Goal: Transaction & Acquisition: Purchase product/service

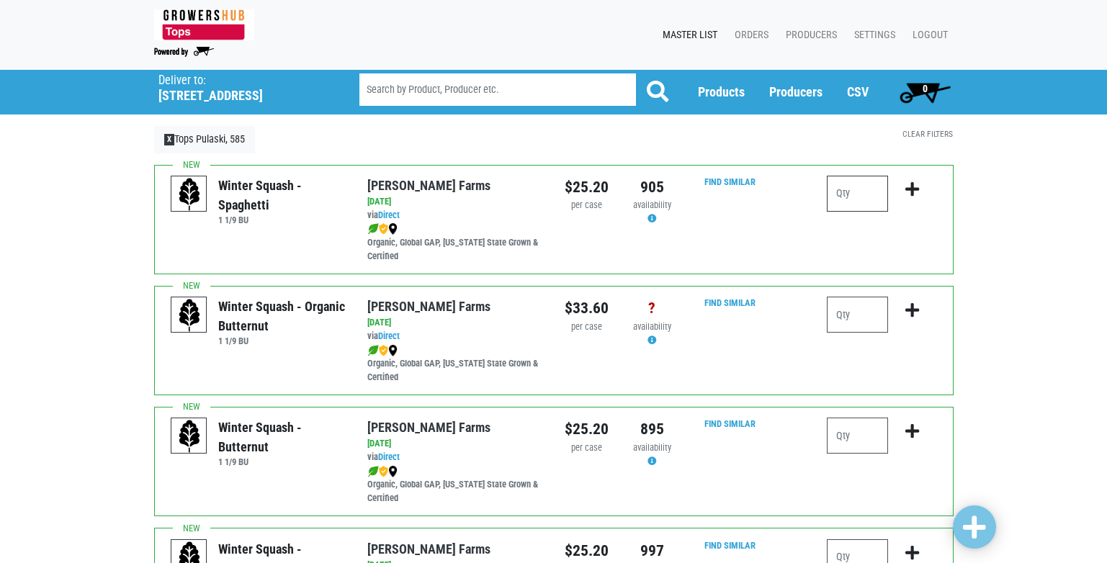
click at [840, 195] on input "number" at bounding box center [857, 194] width 61 height 36
type input "1"
click at [909, 189] on icon "submit" at bounding box center [912, 189] width 14 height 16
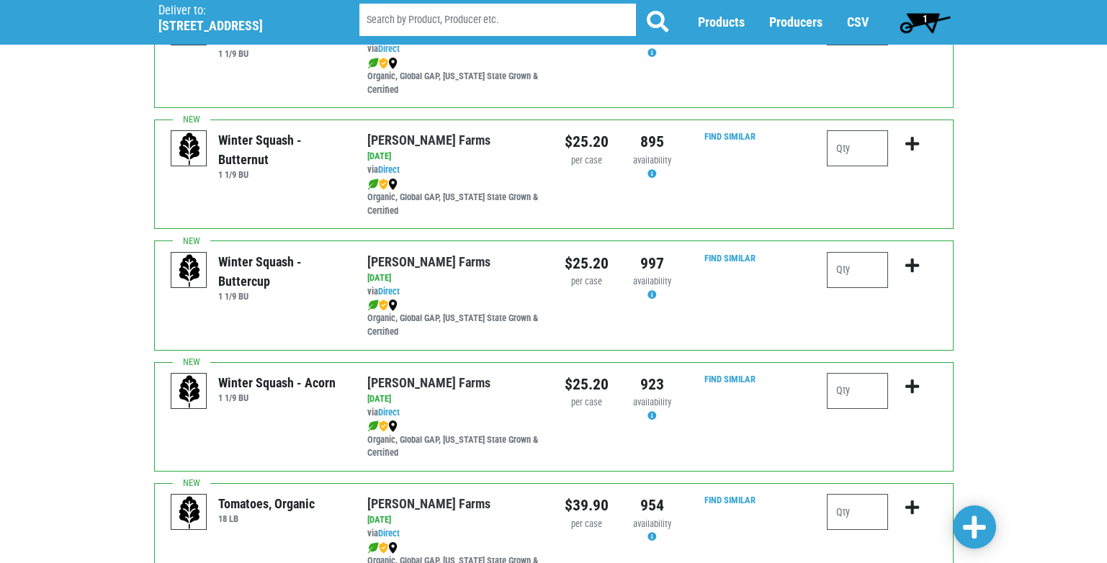
scroll to position [72, 0]
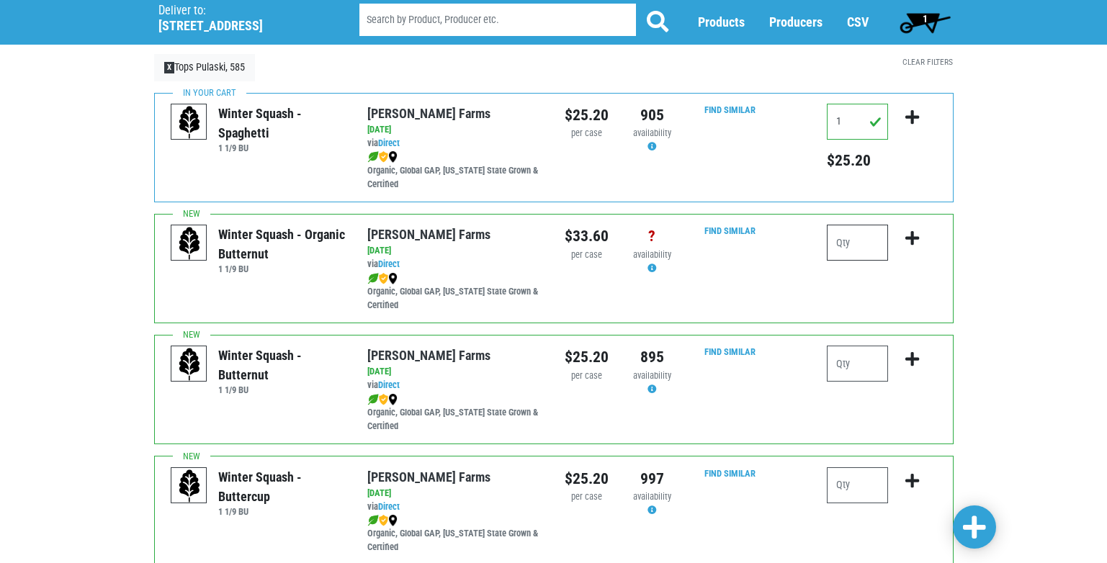
click at [845, 246] on input "number" at bounding box center [857, 243] width 61 height 36
type input "1"
click at [913, 239] on icon "submit" at bounding box center [912, 238] width 14 height 16
click at [845, 243] on input "1" at bounding box center [857, 243] width 61 height 36
click at [910, 238] on icon "submit" at bounding box center [912, 238] width 14 height 16
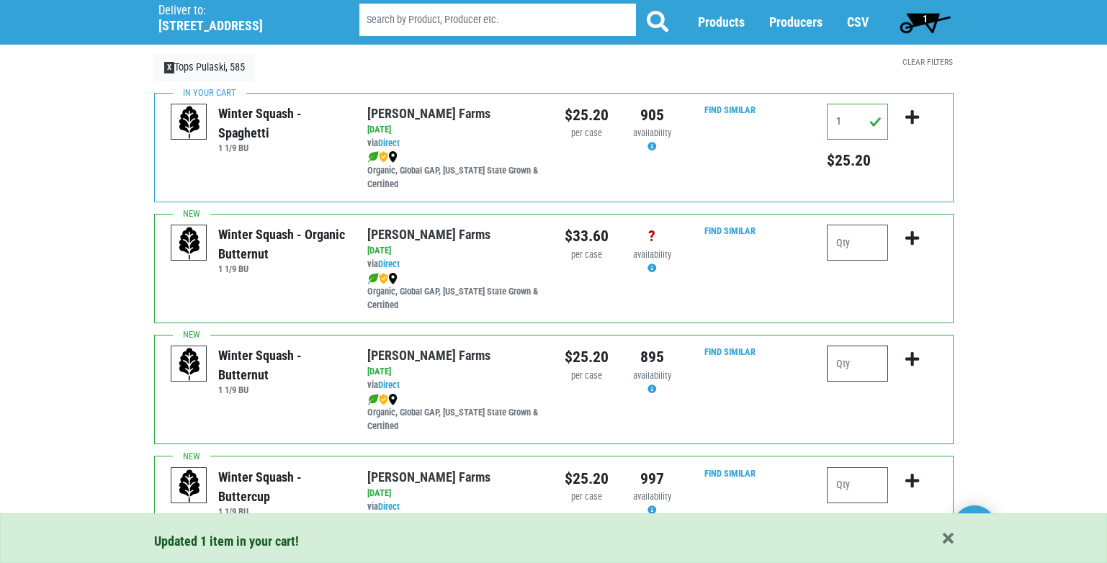
click at [840, 365] on input "number" at bounding box center [857, 364] width 61 height 36
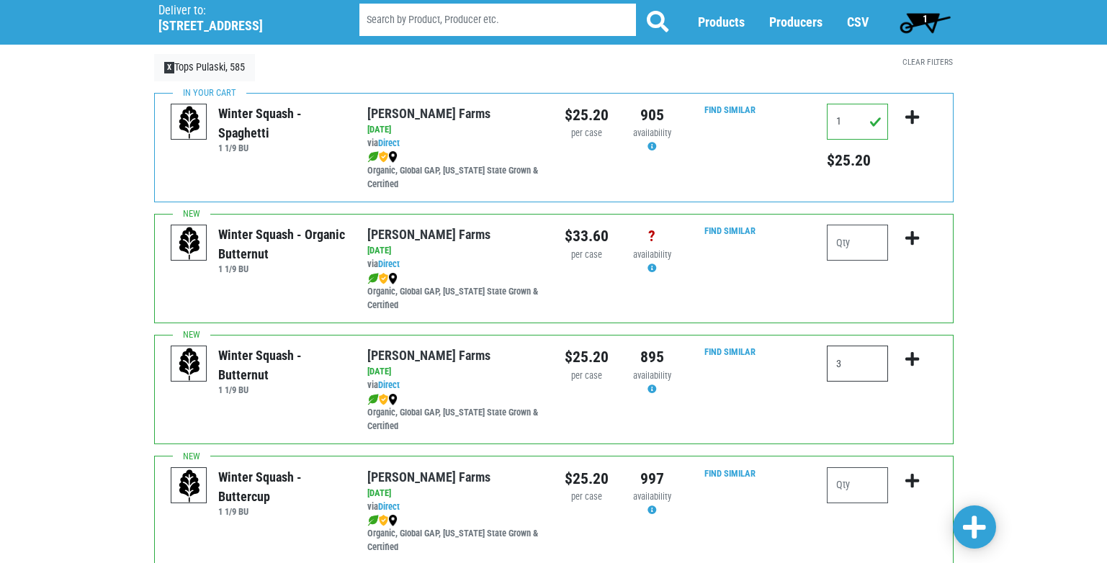
type input "3"
click at [915, 360] on icon "submit" at bounding box center [912, 359] width 14 height 16
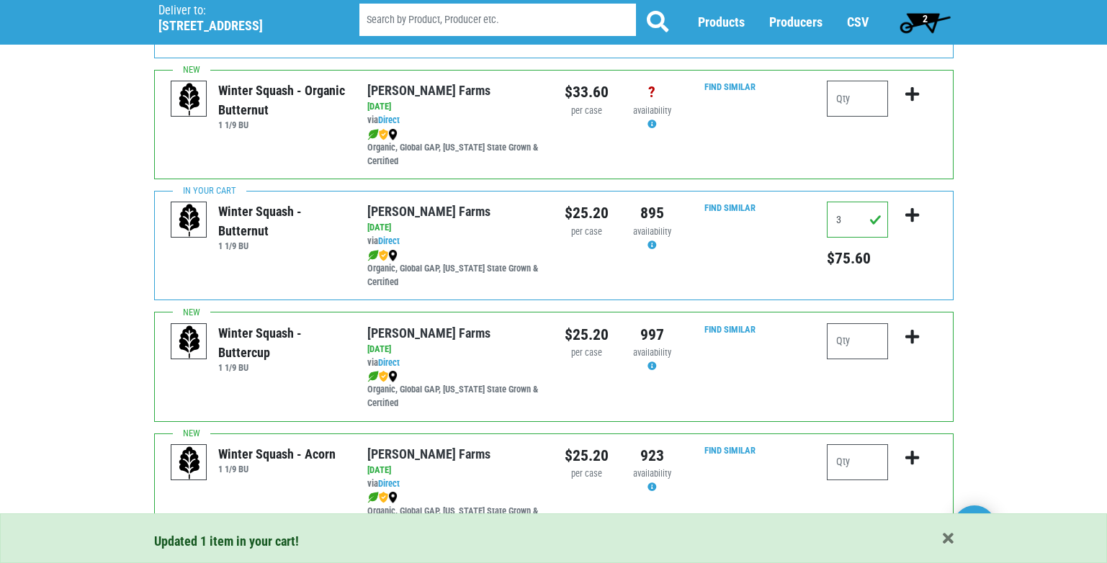
scroll to position [288, 0]
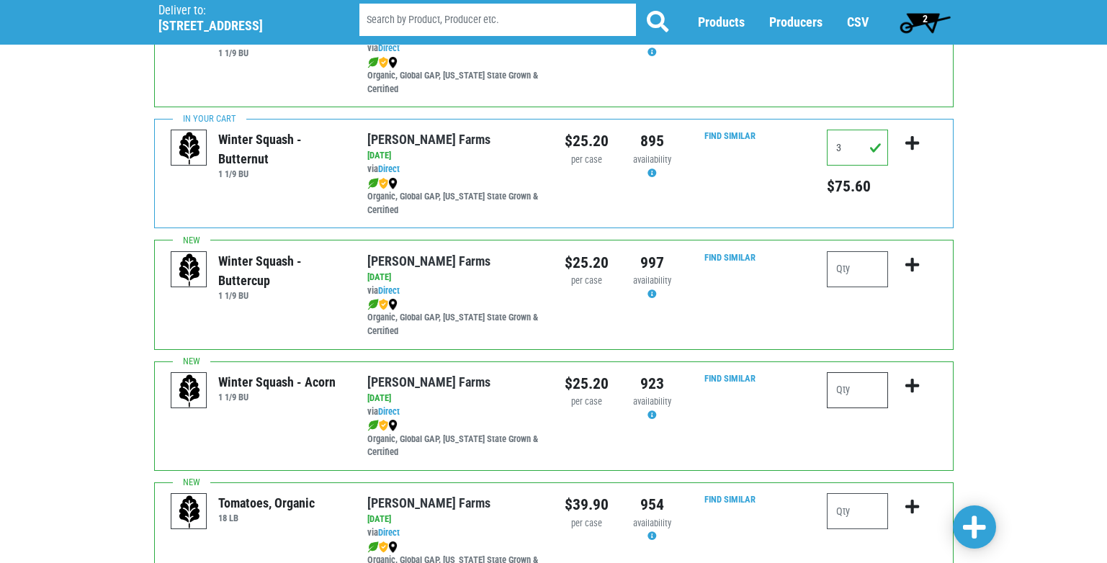
click at [836, 393] on input "number" at bounding box center [857, 390] width 61 height 36
type input "1"
click at [910, 389] on icon "submit" at bounding box center [912, 386] width 14 height 16
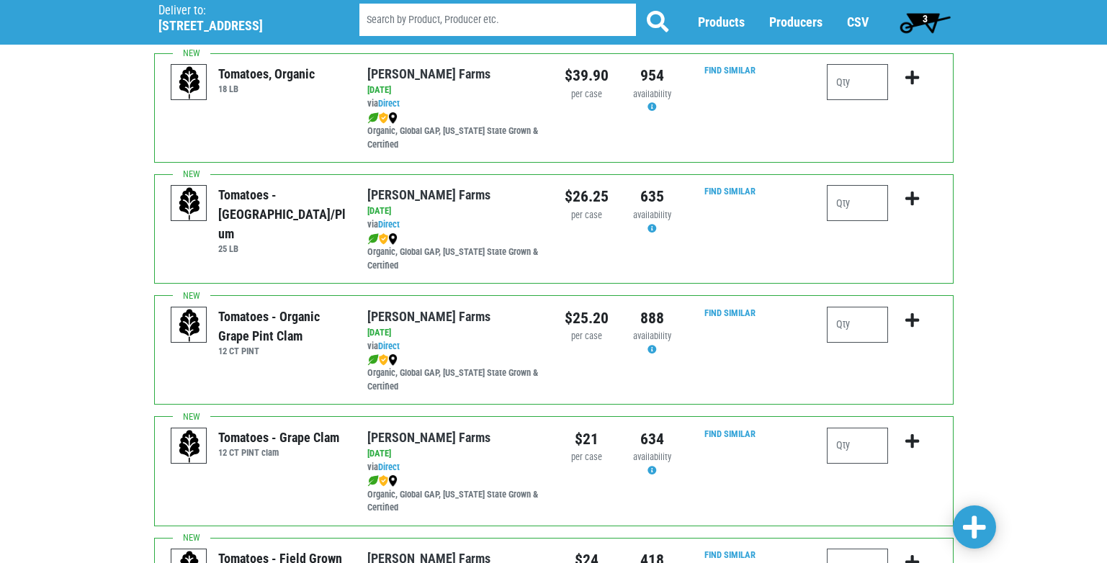
scroll to position [720, 0]
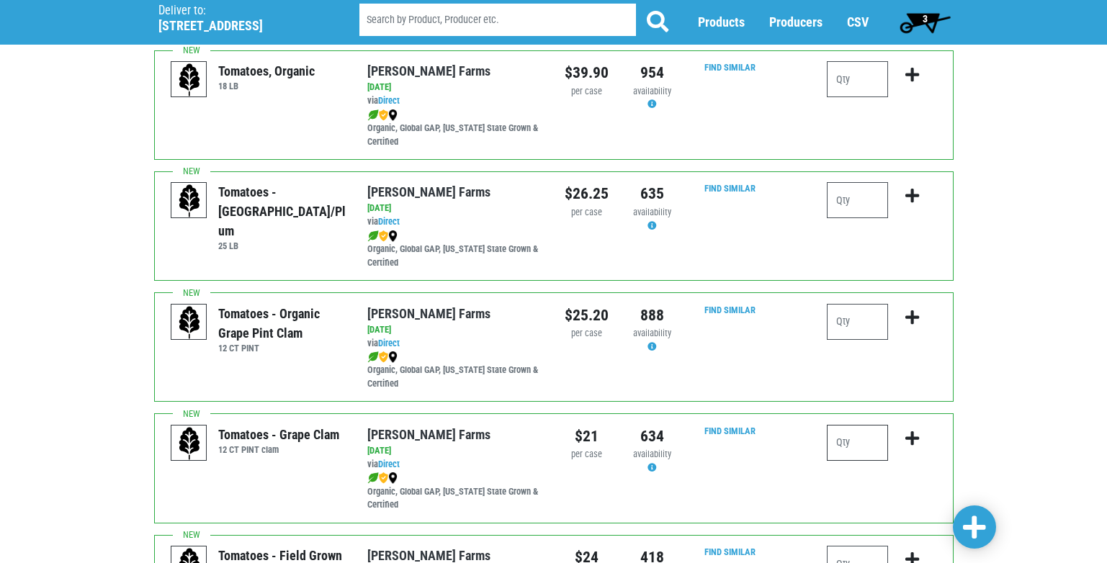
click at [840, 446] on input "number" at bounding box center [857, 443] width 61 height 36
type input "1"
click at [913, 436] on icon "submit" at bounding box center [912, 439] width 14 height 16
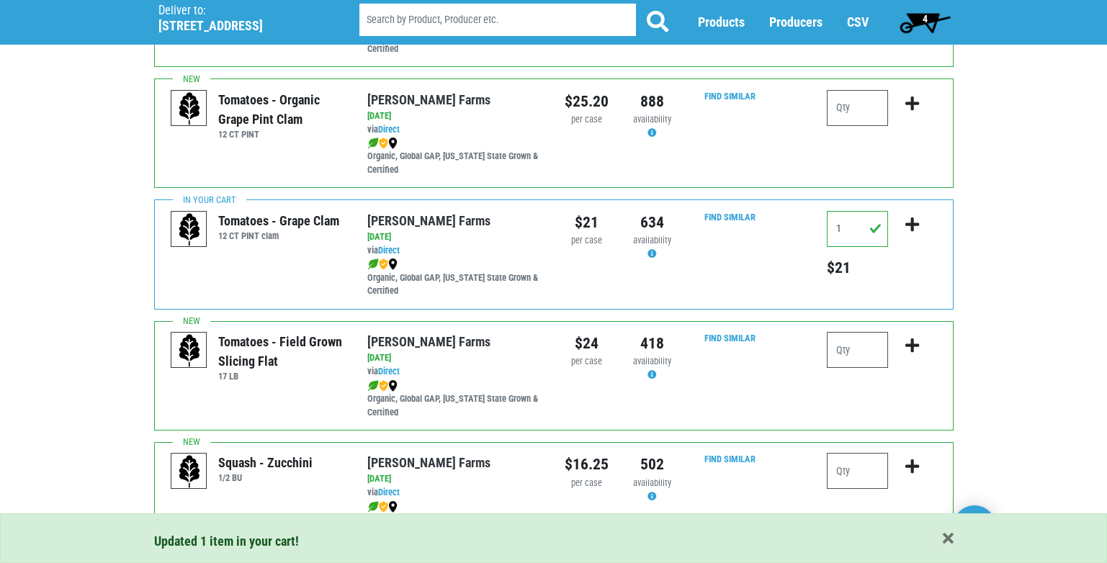
scroll to position [936, 0]
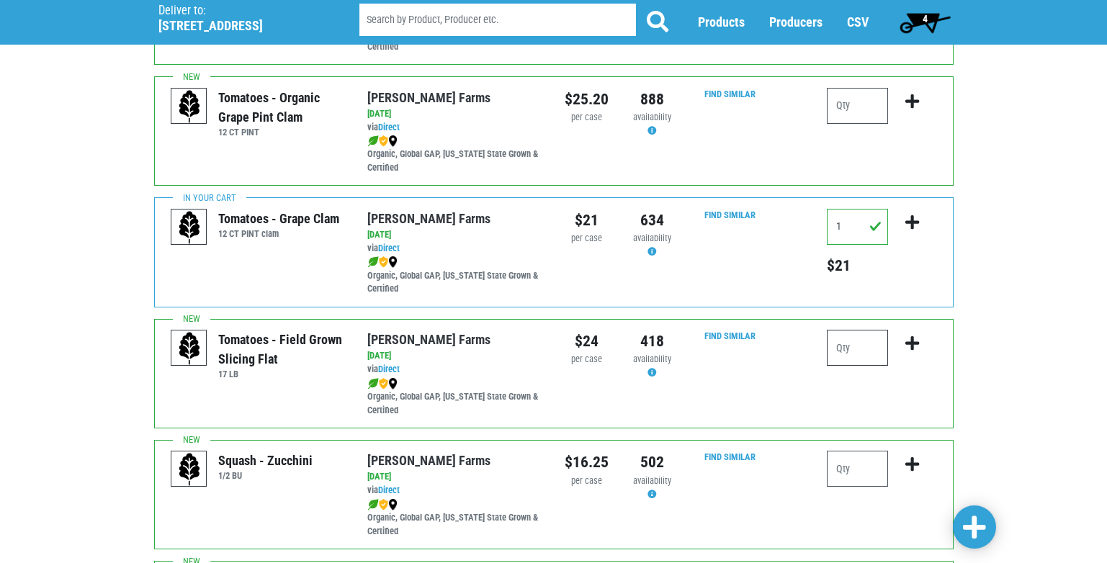
click at [844, 349] on input "number" at bounding box center [857, 348] width 61 height 36
type input "3"
click at [915, 342] on icon "submit" at bounding box center [912, 344] width 14 height 16
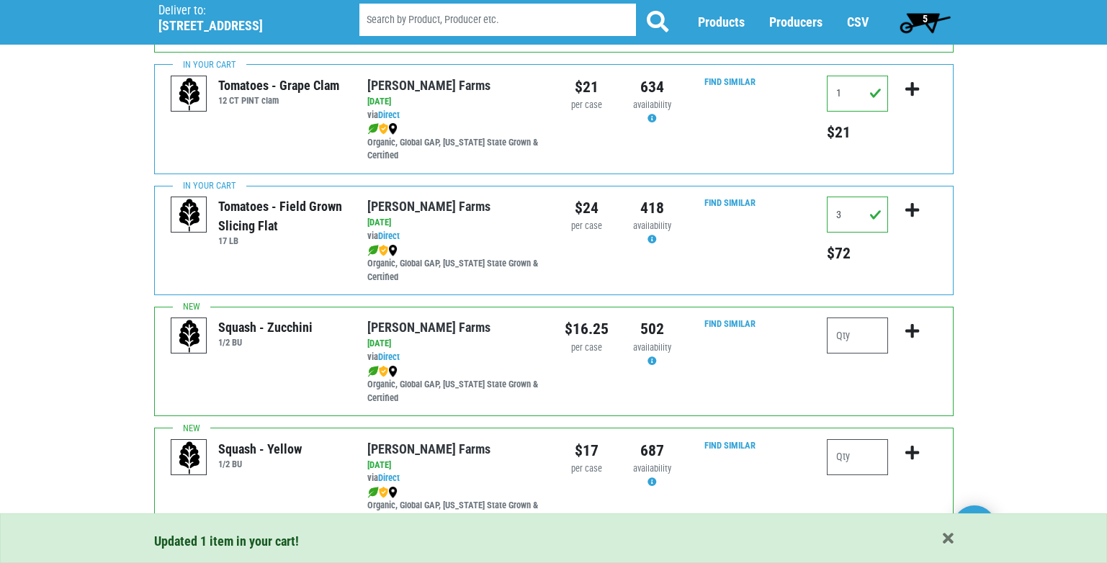
scroll to position [1080, 0]
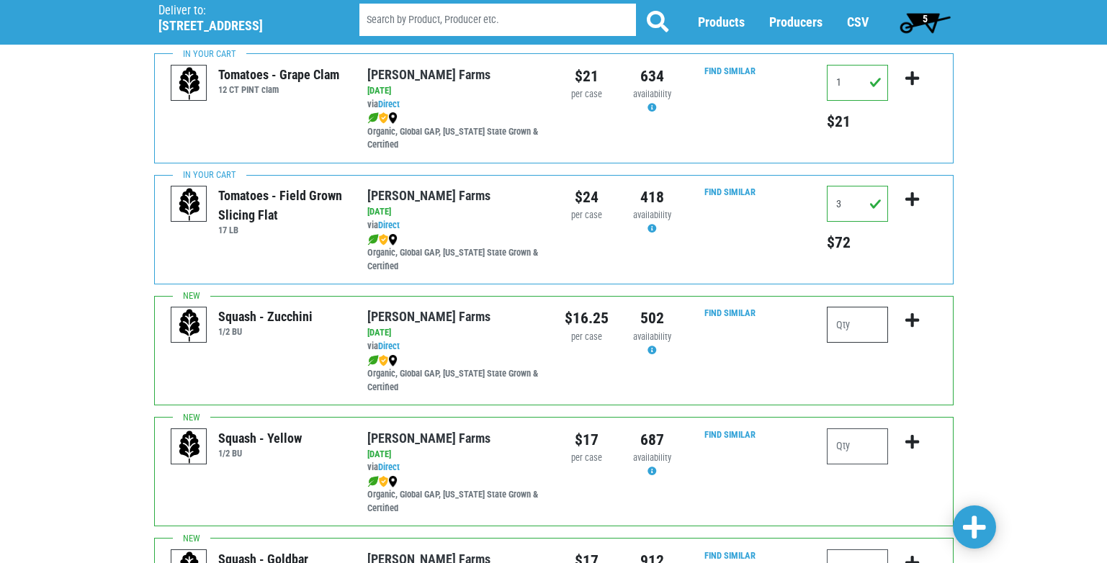
click at [836, 332] on input "number" at bounding box center [857, 325] width 61 height 36
type input "1"
click at [907, 321] on icon "submit" at bounding box center [912, 321] width 14 height 16
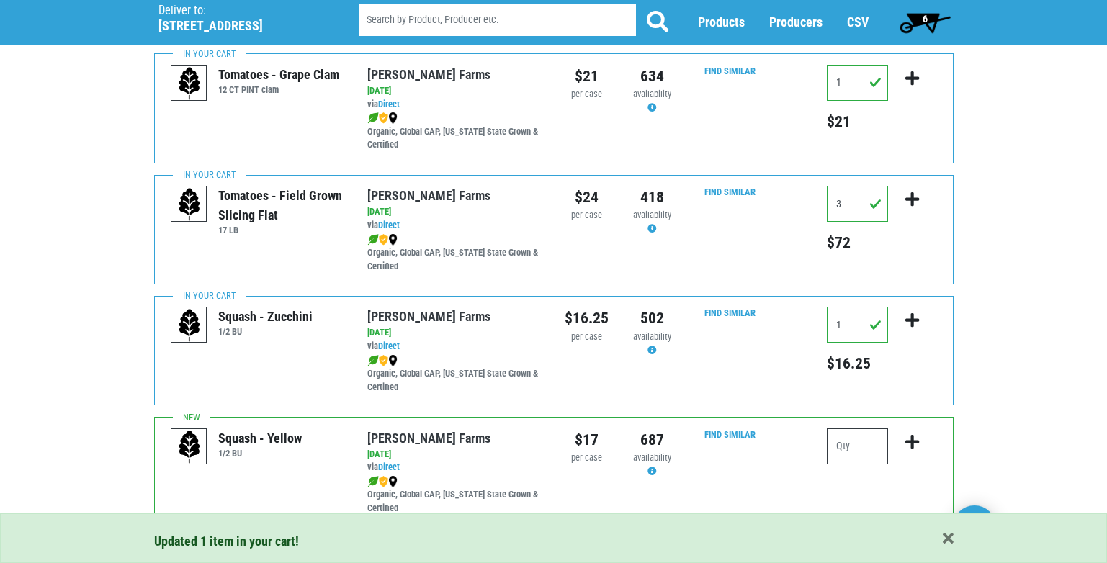
click at [841, 452] on input "number" at bounding box center [857, 447] width 61 height 36
type input "2"
click at [909, 440] on icon "submit" at bounding box center [912, 442] width 14 height 16
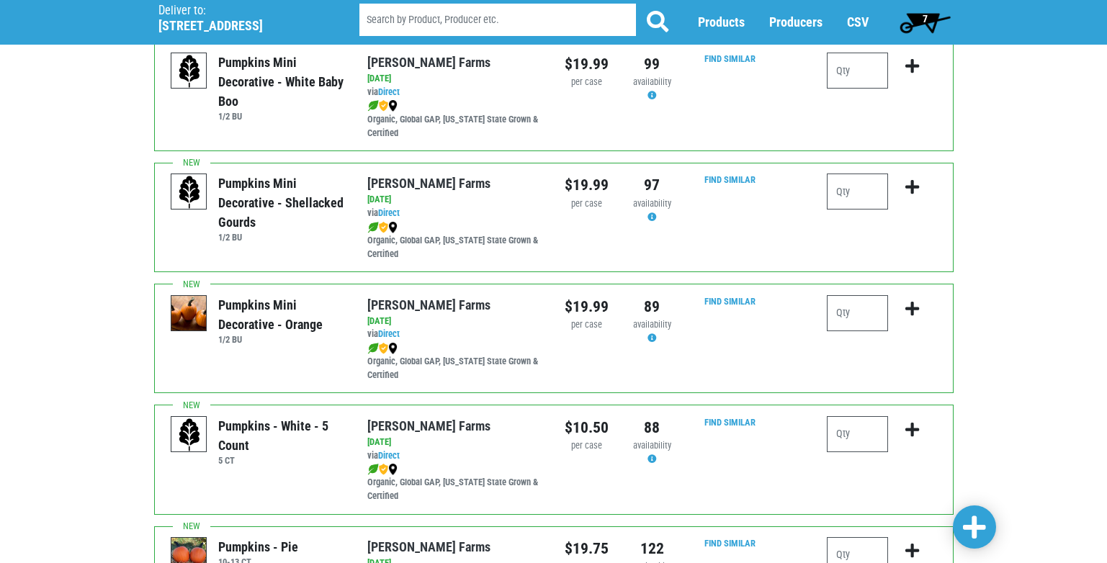
scroll to position [1728, 0]
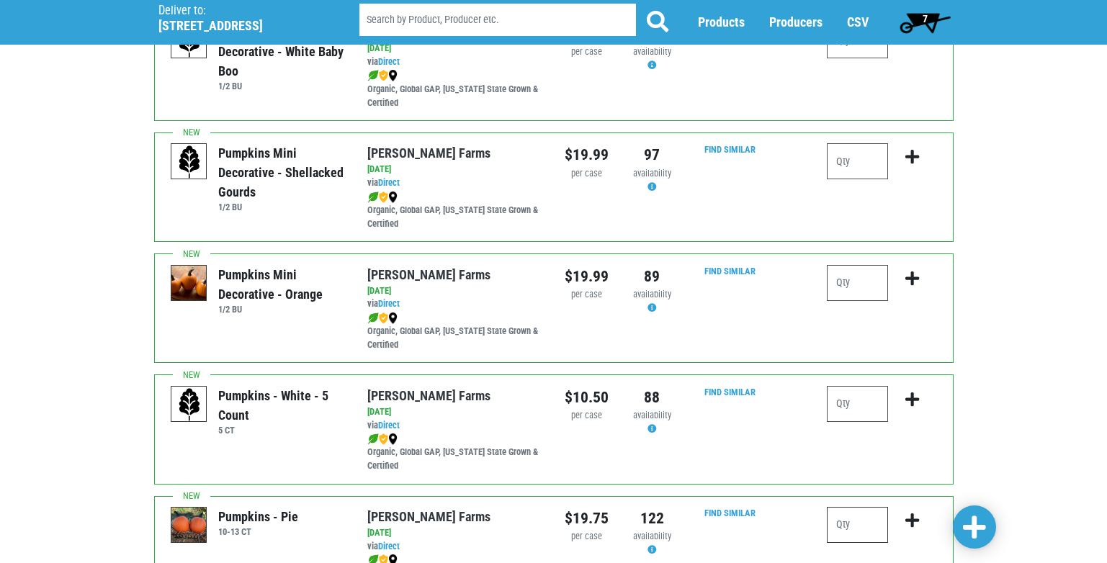
click at [838, 526] on input "number" at bounding box center [857, 525] width 61 height 36
type input "1"
click at [913, 519] on icon "submit" at bounding box center [912, 521] width 14 height 16
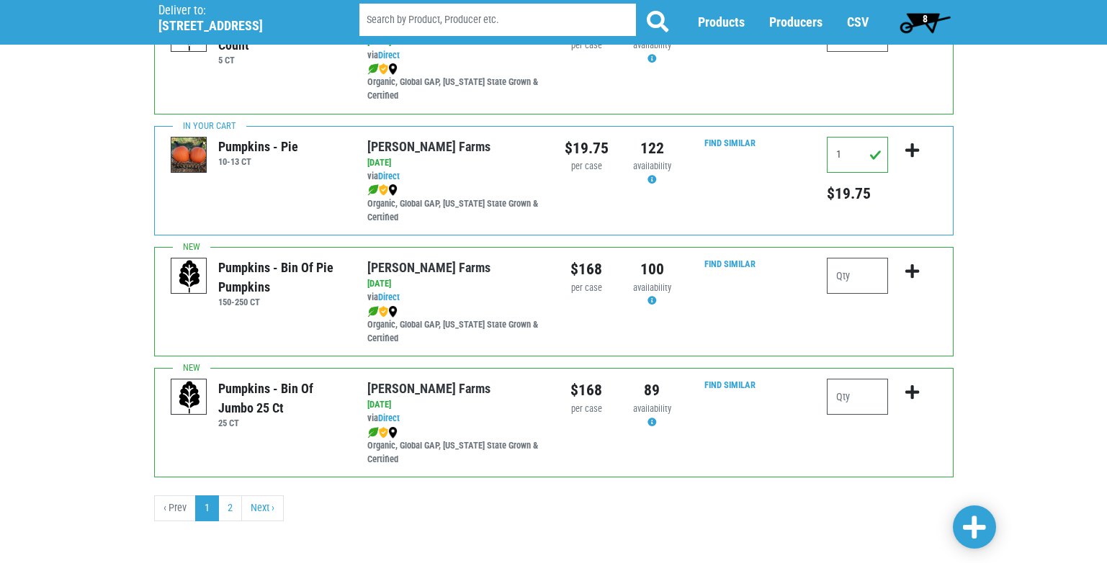
scroll to position [2104, 0]
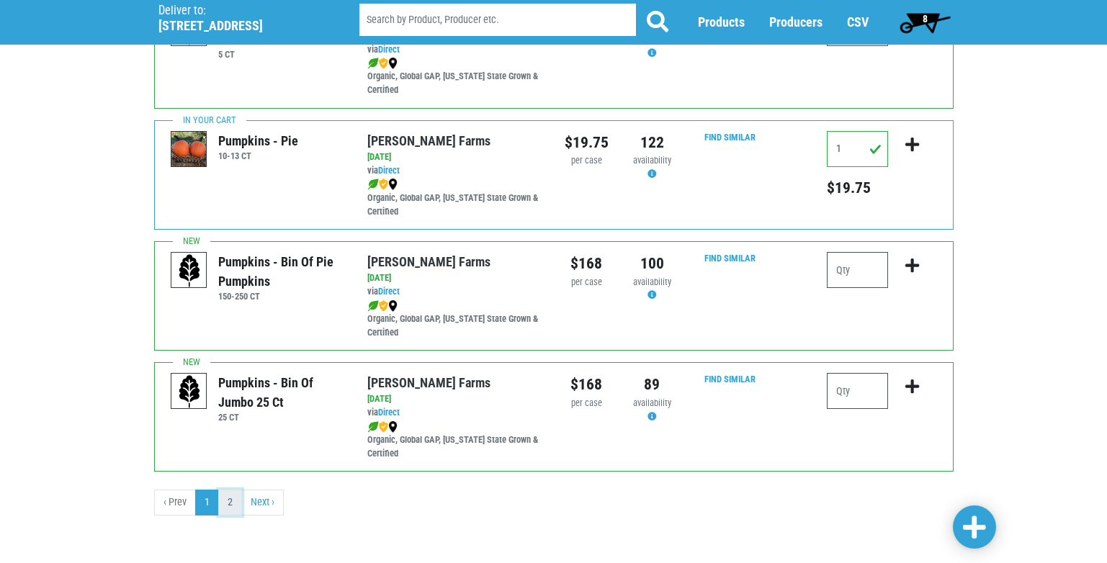
click at [225, 504] on link "2" at bounding box center [230, 503] width 24 height 26
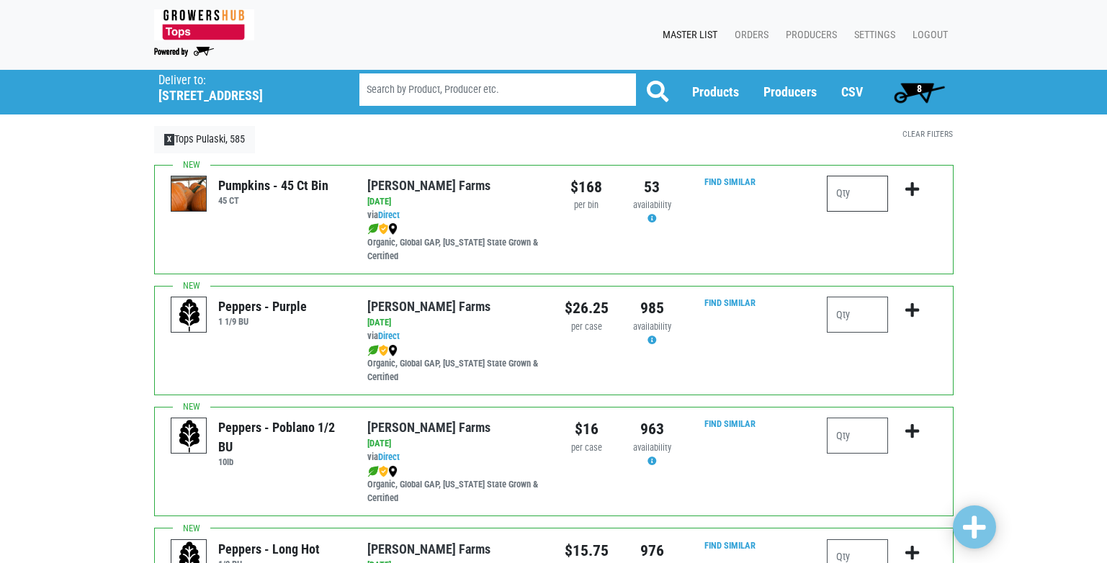
click at [835, 193] on input "number" at bounding box center [857, 194] width 61 height 36
type input "1"
click at [910, 184] on icon "submit" at bounding box center [912, 189] width 14 height 16
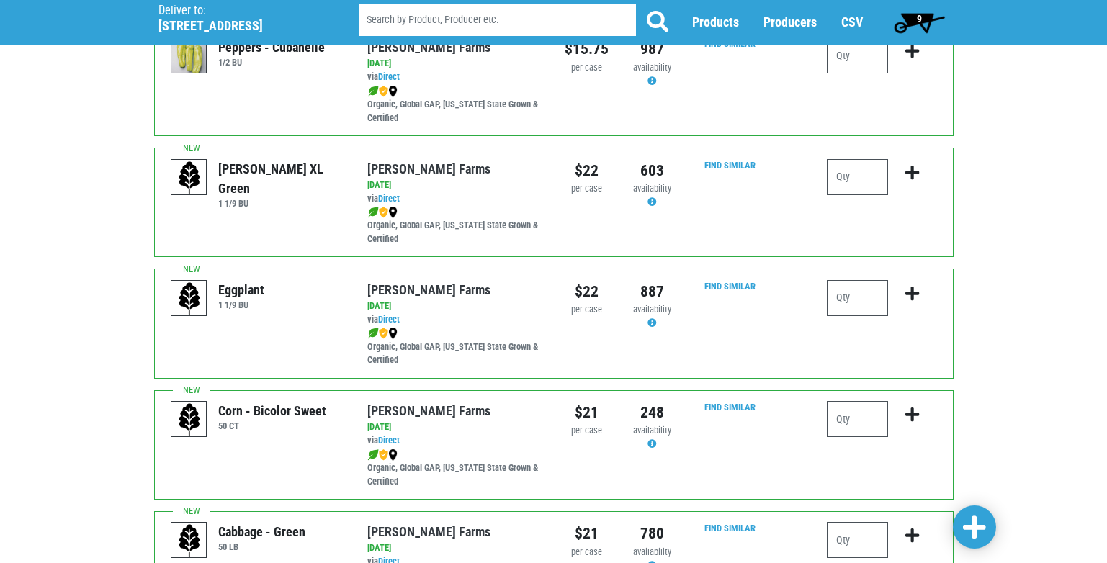
scroll to position [864, 0]
click at [856, 420] on input "number" at bounding box center [857, 420] width 61 height 36
type input "5"
click at [913, 418] on icon "submit" at bounding box center [912, 416] width 14 height 16
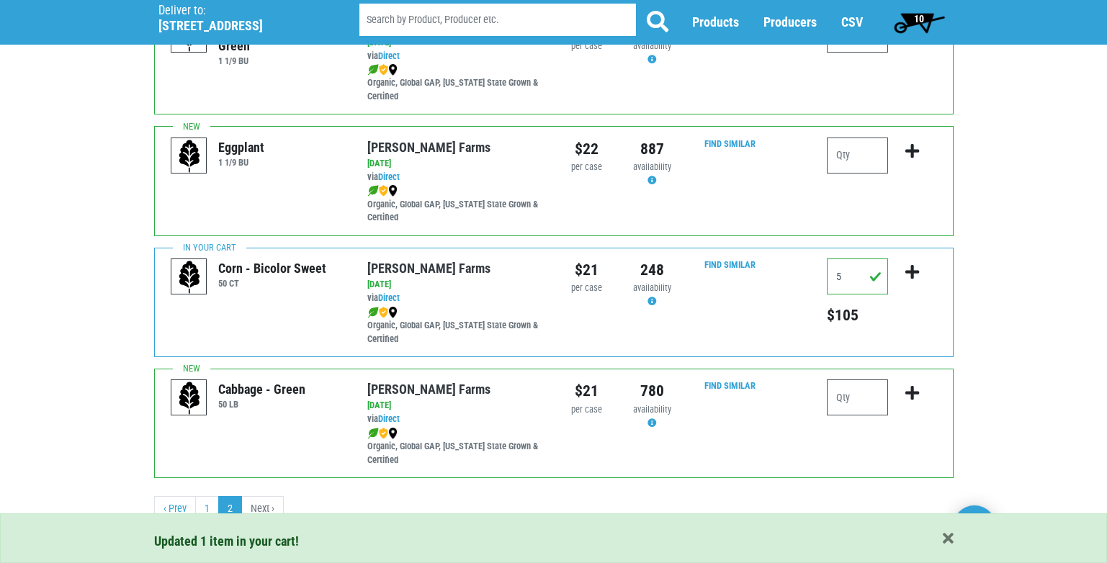
scroll to position [1008, 0]
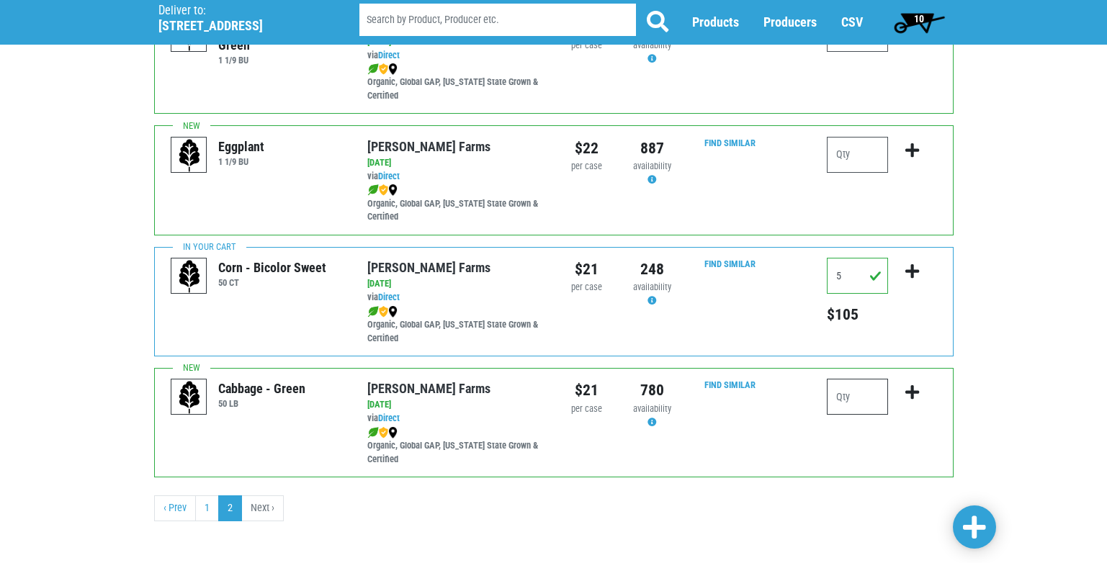
click at [849, 400] on input "number" at bounding box center [857, 397] width 61 height 36
type input "1"
click at [908, 395] on icon "submit" at bounding box center [912, 393] width 14 height 16
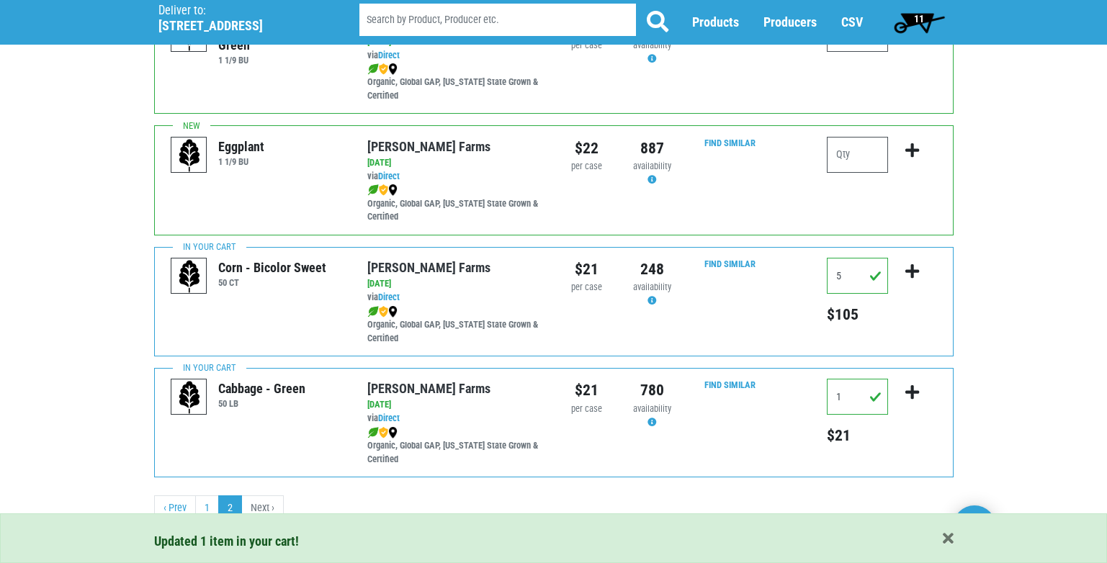
click at [269, 506] on li "Next ›" at bounding box center [263, 509] width 42 height 26
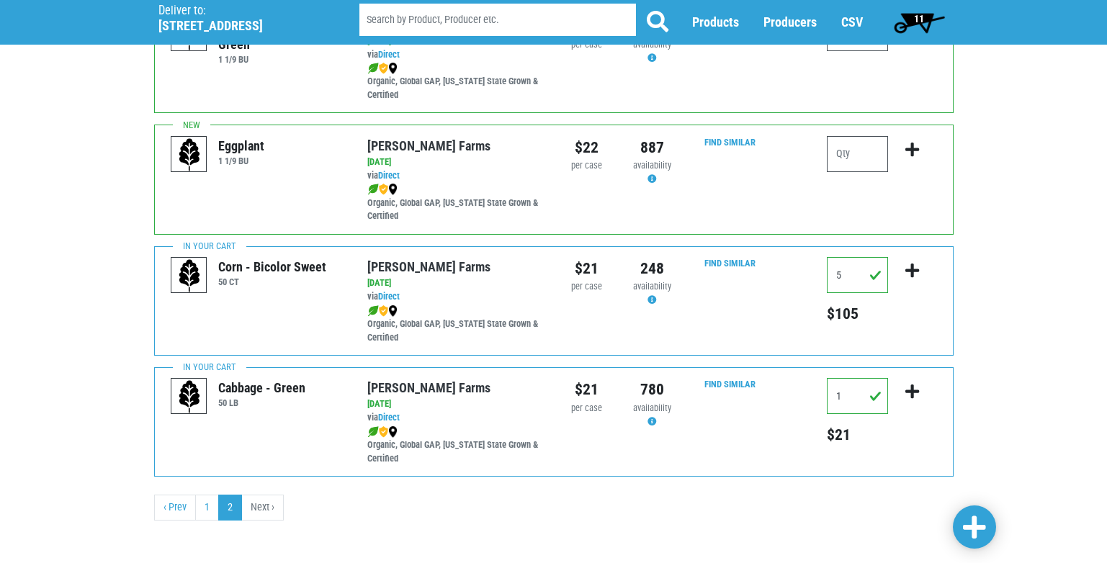
scroll to position [1014, 0]
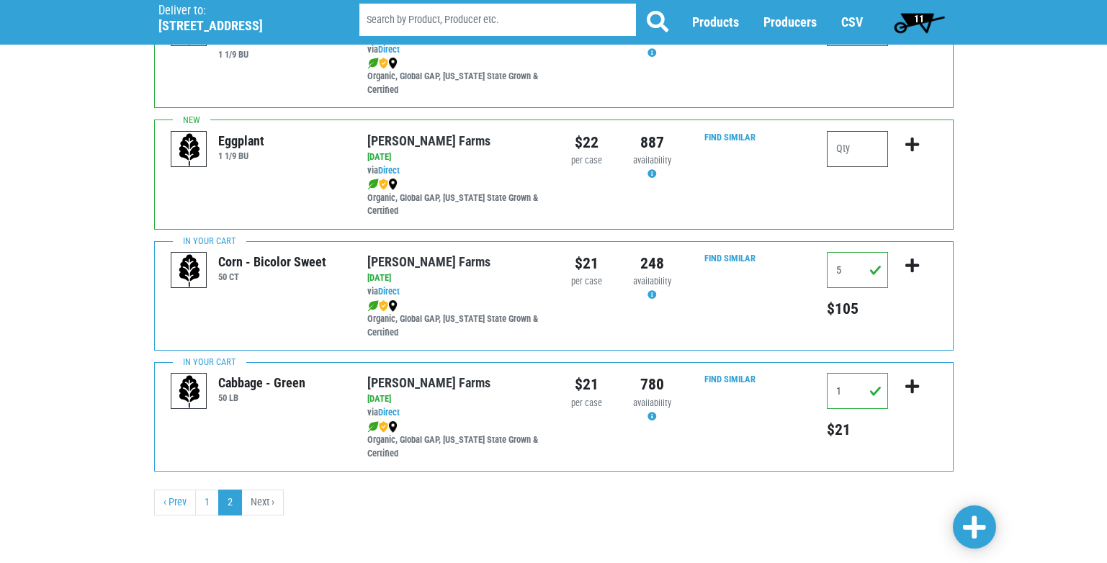
click at [266, 503] on li "Next ›" at bounding box center [263, 503] width 42 height 26
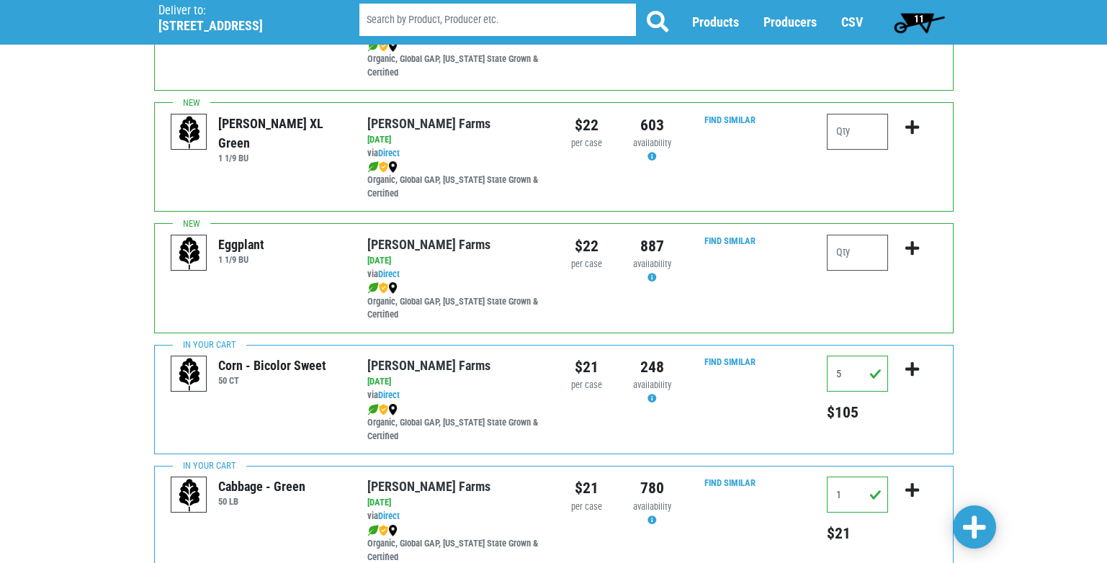
scroll to position [726, 0]
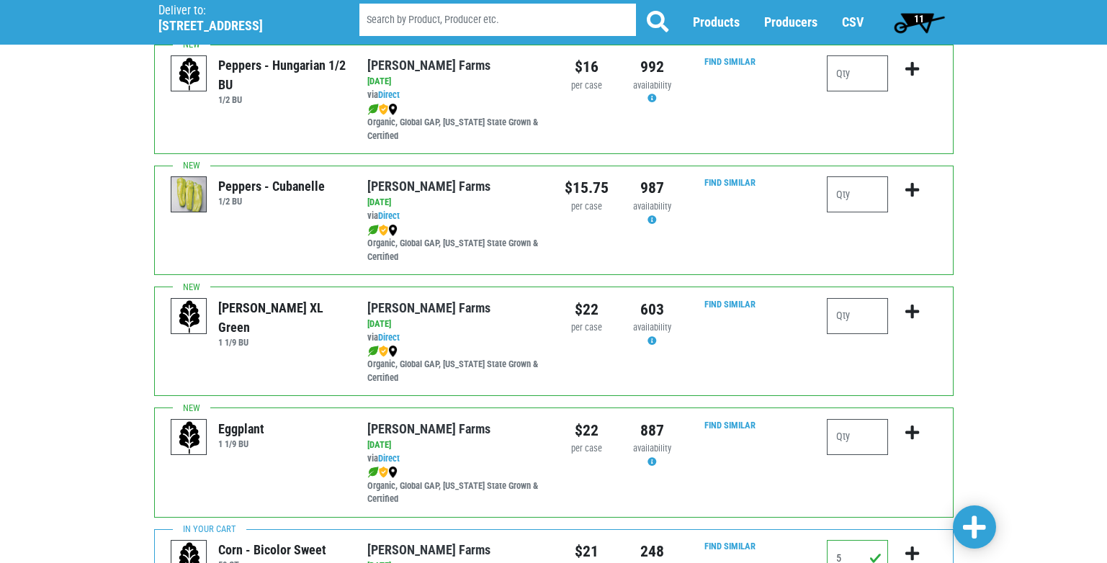
click at [908, 19] on span "11" at bounding box center [919, 22] width 64 height 29
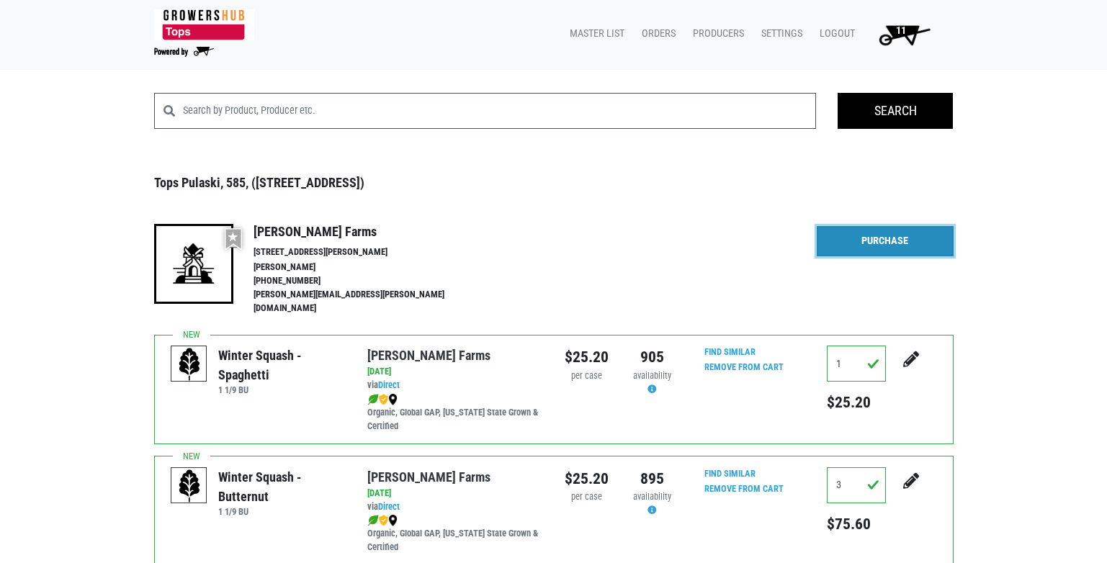
click at [892, 232] on link "Purchase" at bounding box center [885, 241] width 137 height 30
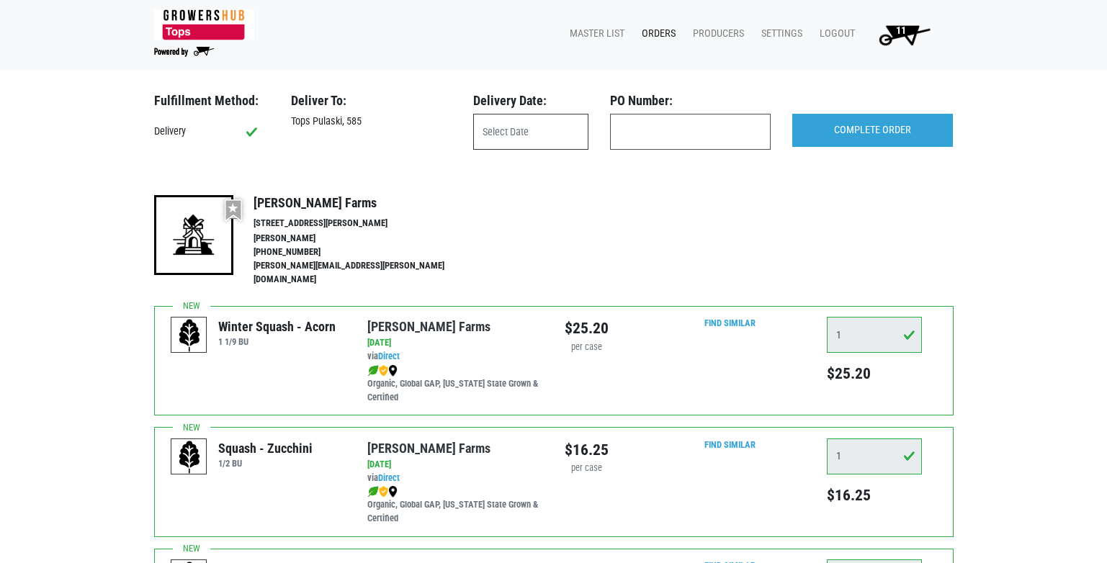
click at [533, 138] on input "text" at bounding box center [530, 132] width 115 height 36
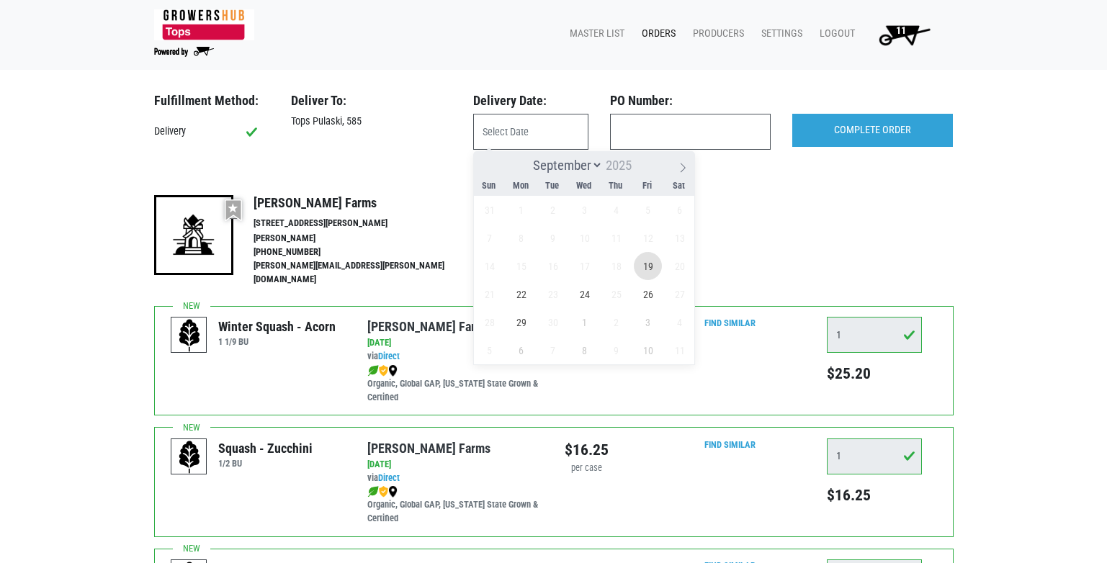
click at [650, 267] on span "19" at bounding box center [648, 266] width 28 height 28
type input "[DATE]"
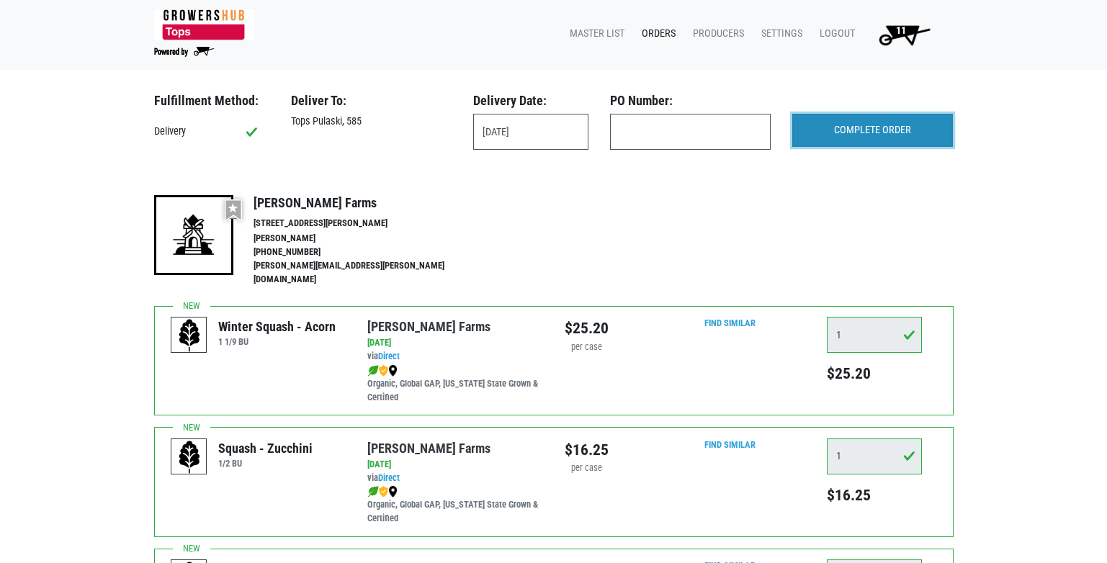
click at [890, 135] on input "COMPLETE ORDER" at bounding box center [872, 130] width 161 height 33
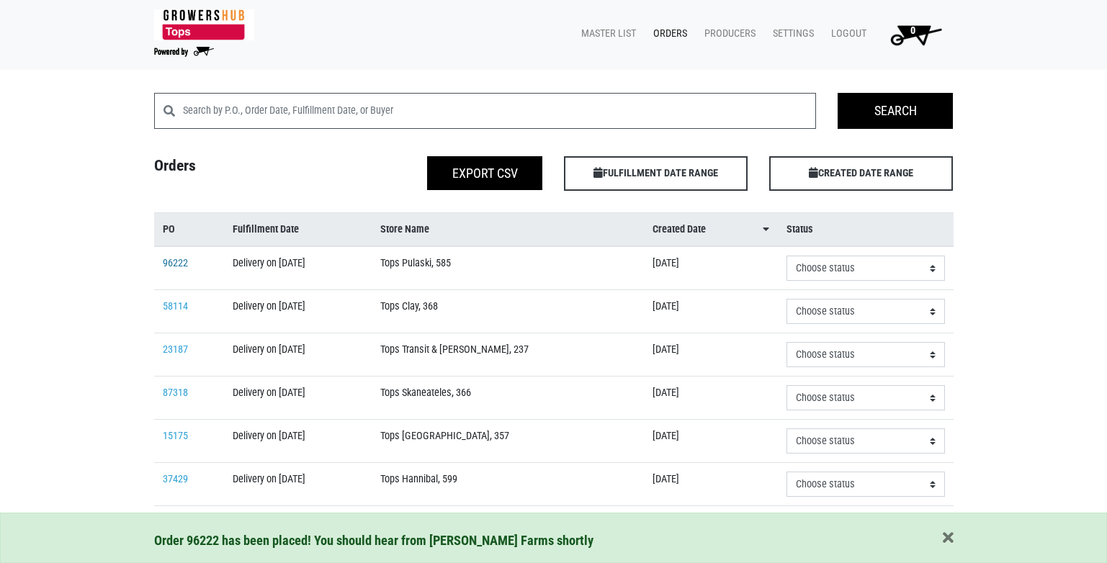
click at [183, 266] on link "96222" at bounding box center [175, 263] width 25 height 12
